Goal: Find specific page/section: Find specific page/section

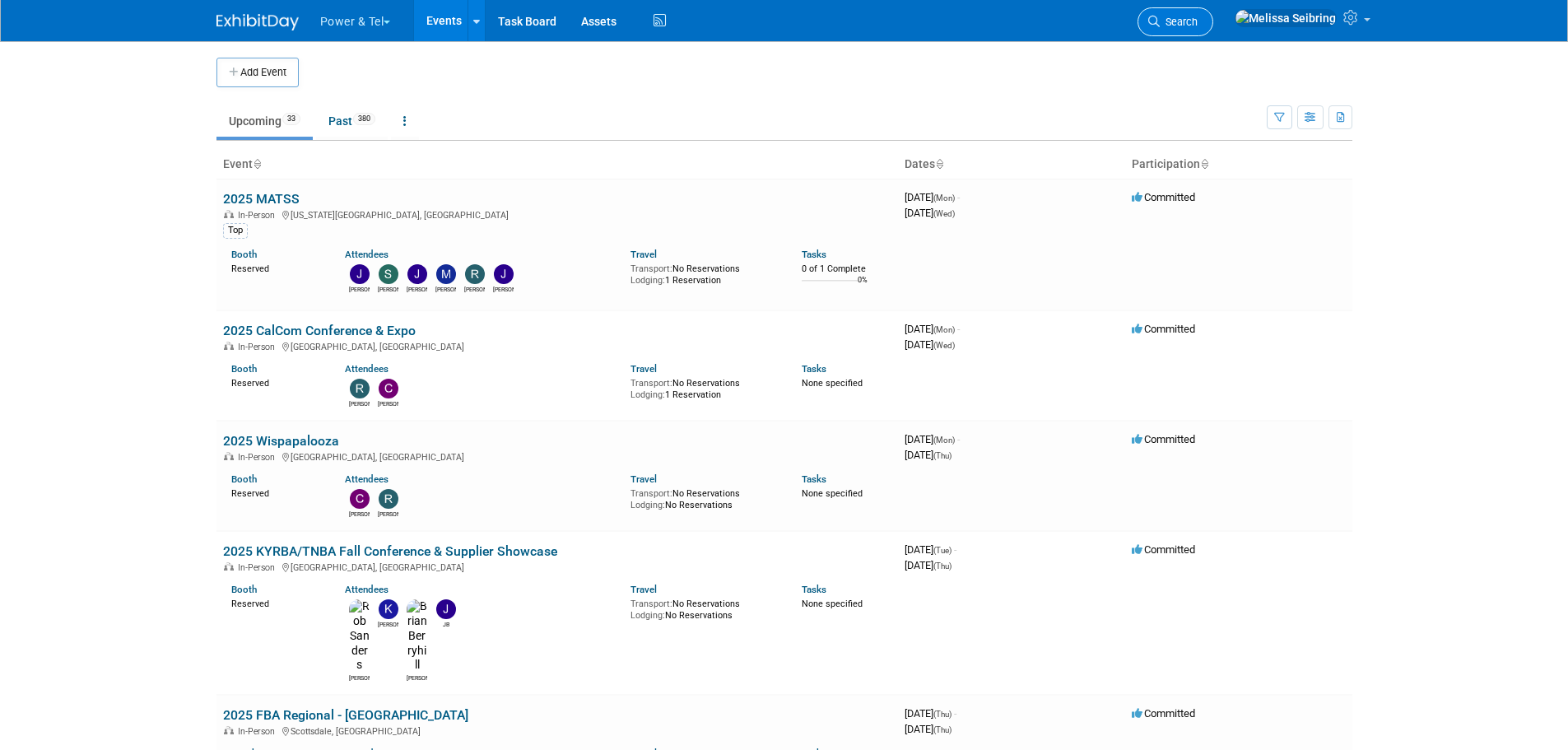
click at [1214, 15] on link "Search" at bounding box center [1176, 22] width 76 height 29
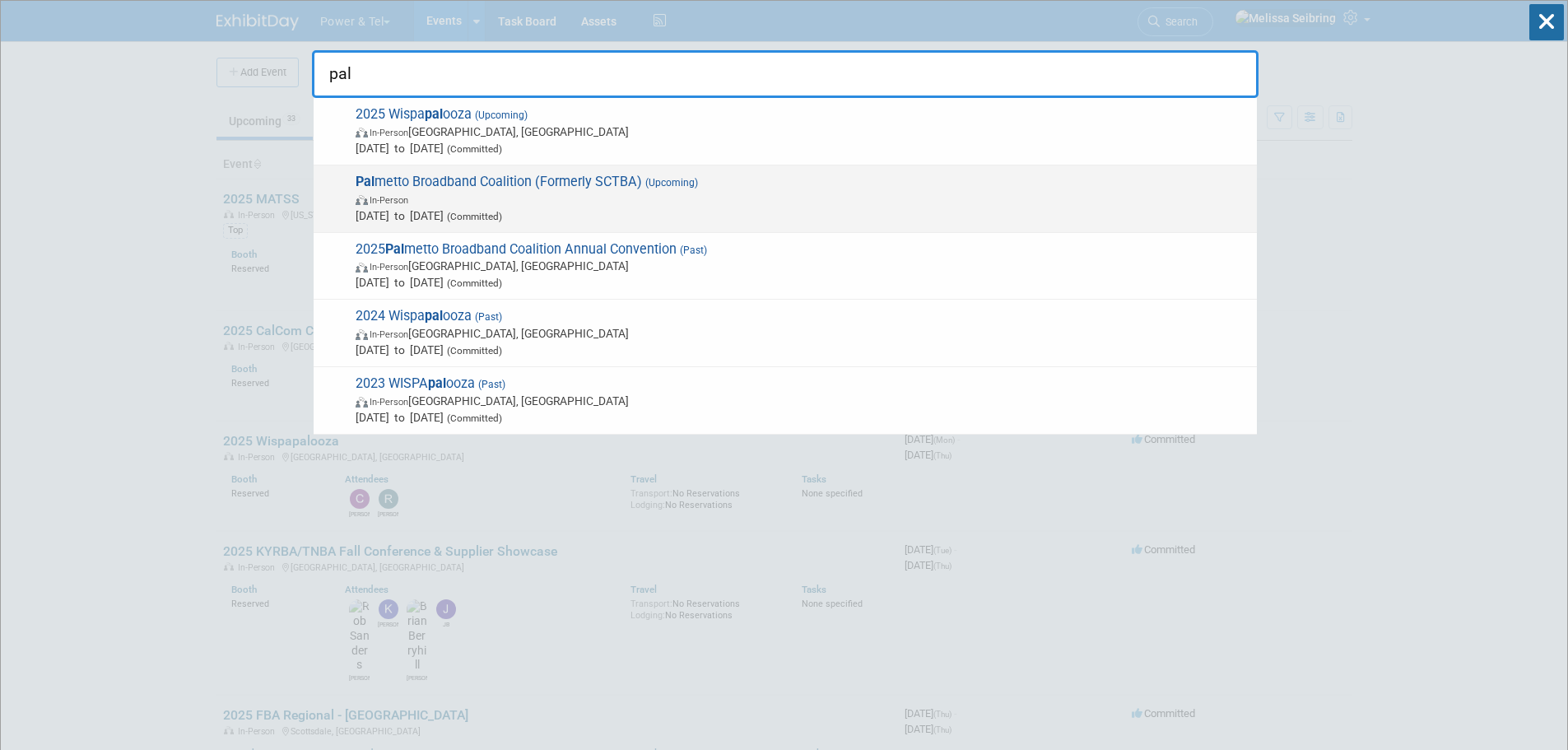
type input "pal"
click at [416, 184] on span "Pal metto Broadband Coalition (Formerly SCTBA) (Upcoming) In-Person [DATE] to […" at bounding box center [800, 199] width 898 height 50
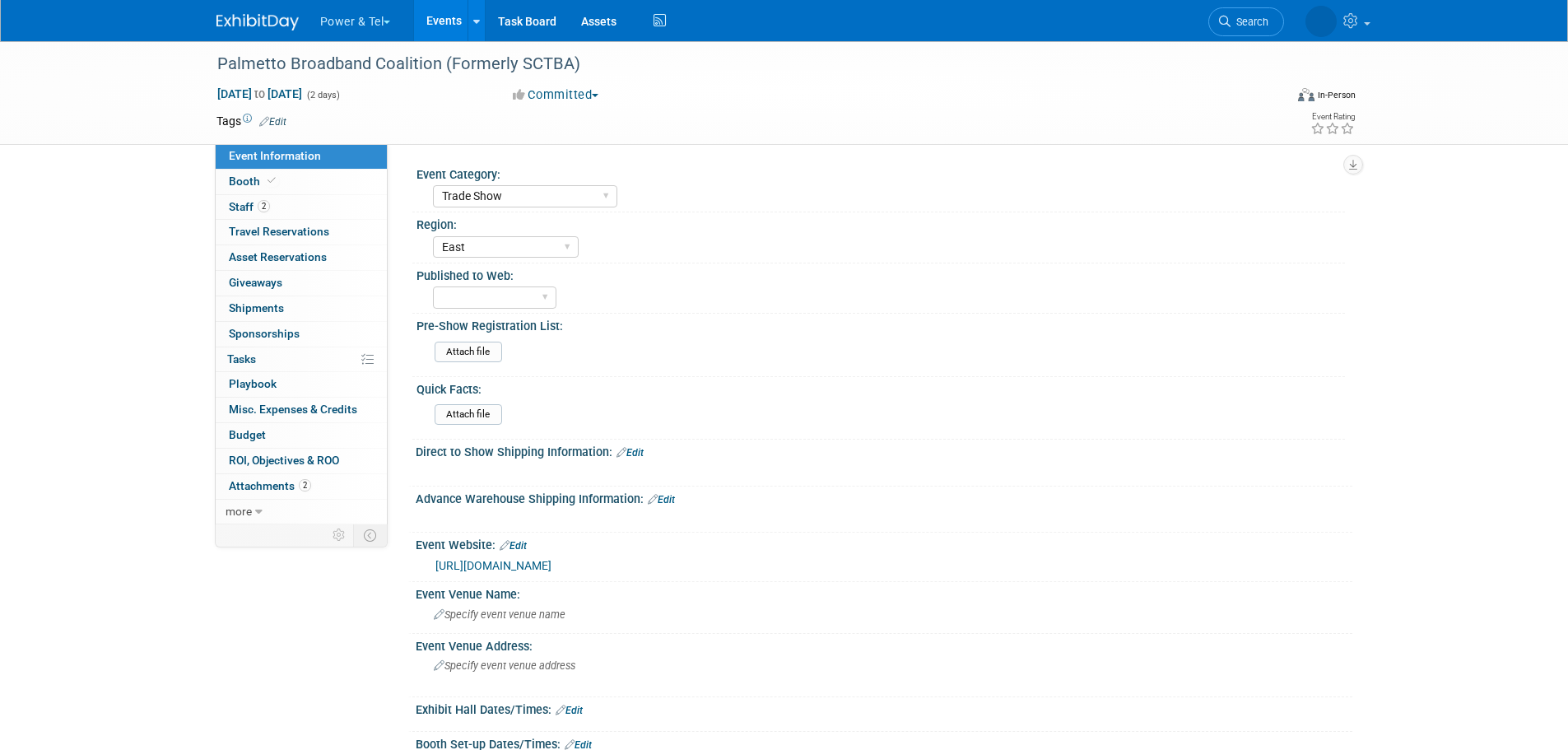
select select "Trade Show"
select select "East"
click at [246, 203] on span "Staff 2" at bounding box center [250, 206] width 41 height 13
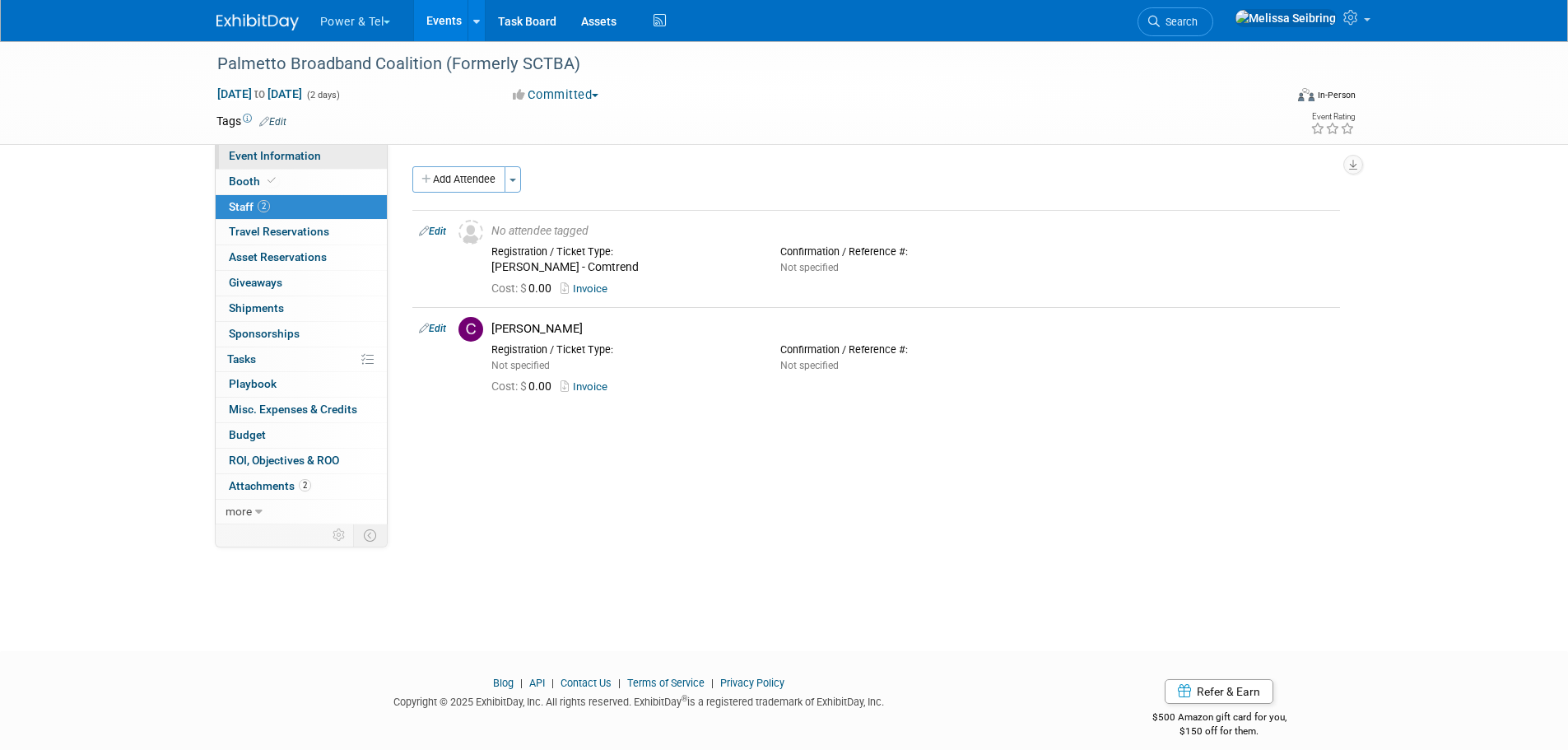
click at [256, 157] on span "Event Information" at bounding box center [275, 155] width 92 height 13
select select "Trade Show"
select select "East"
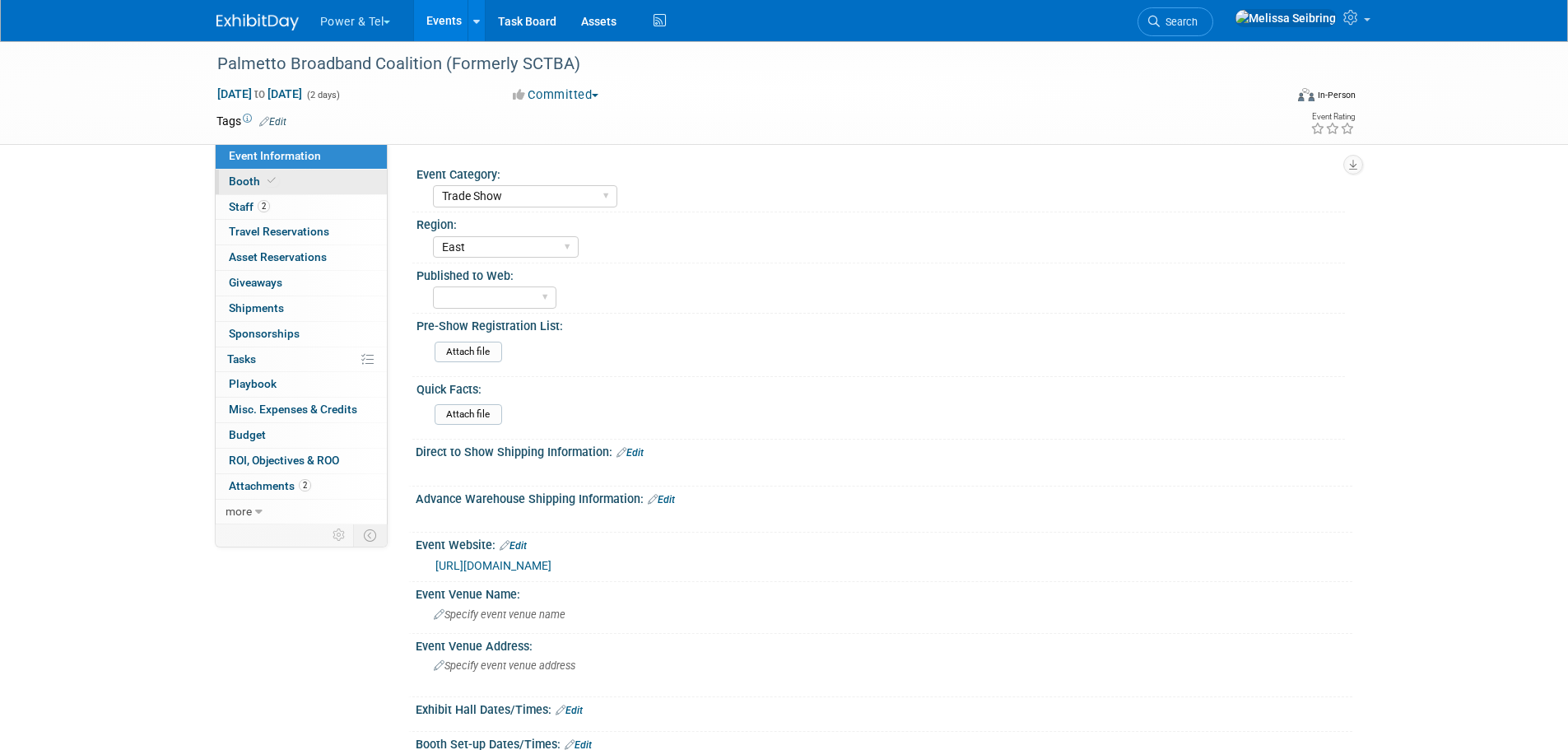
click at [245, 181] on span "Booth" at bounding box center [254, 181] width 50 height 13
